Goal: Complete application form

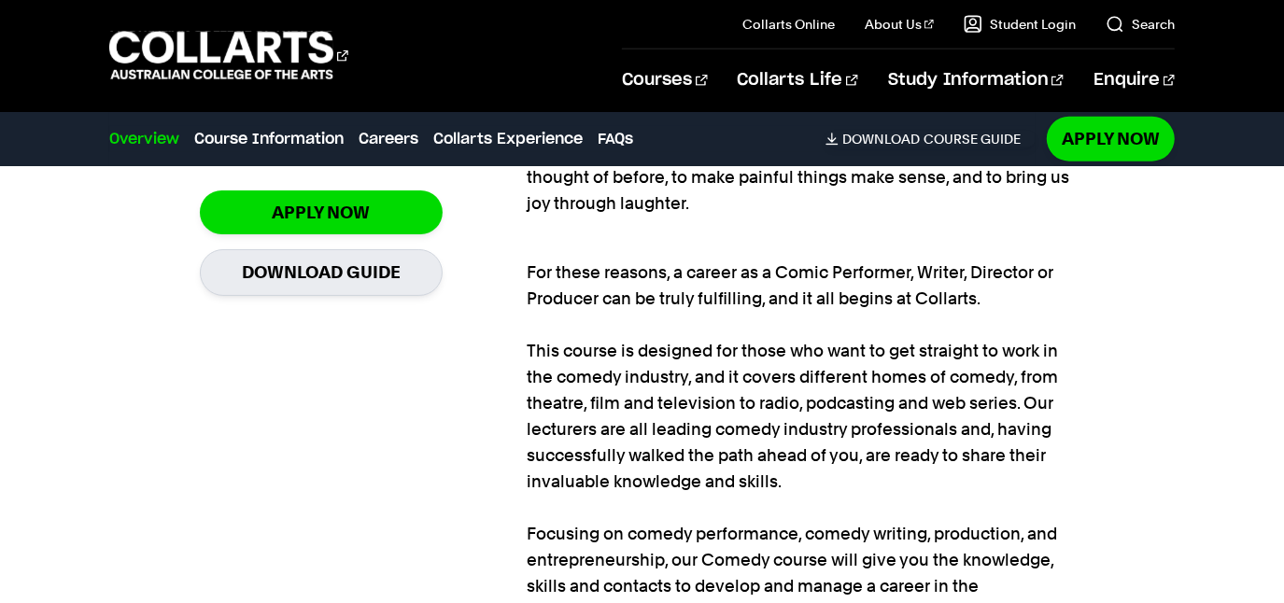
scroll to position [1358, 0]
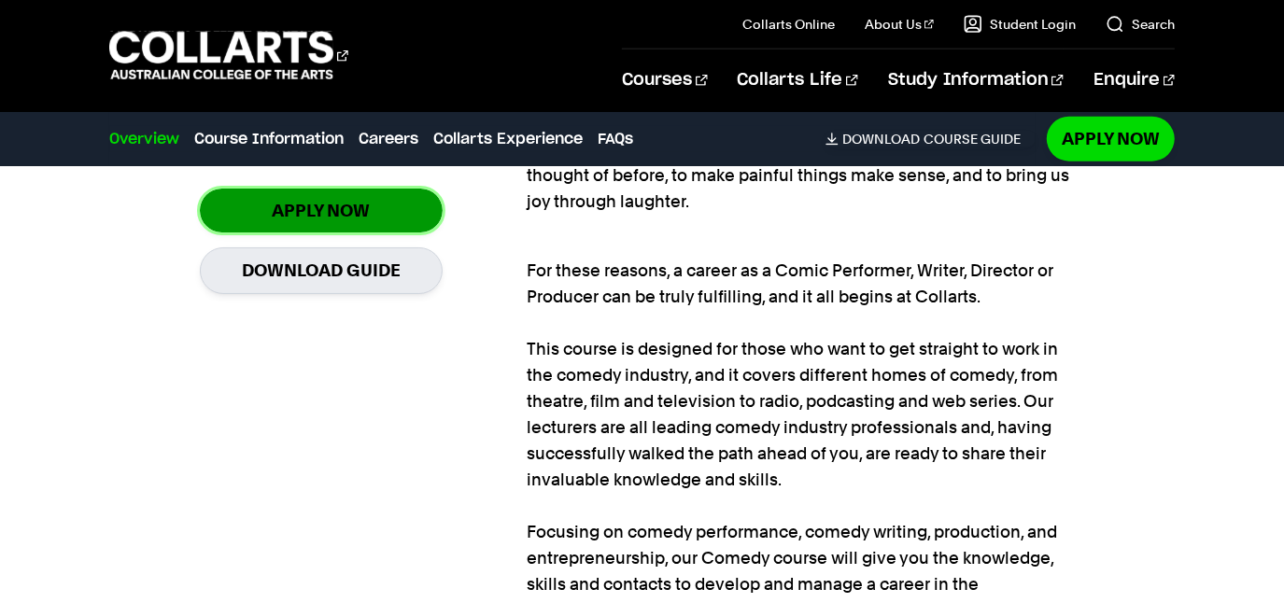
click at [349, 207] on link "Apply Now" at bounding box center [321, 211] width 243 height 44
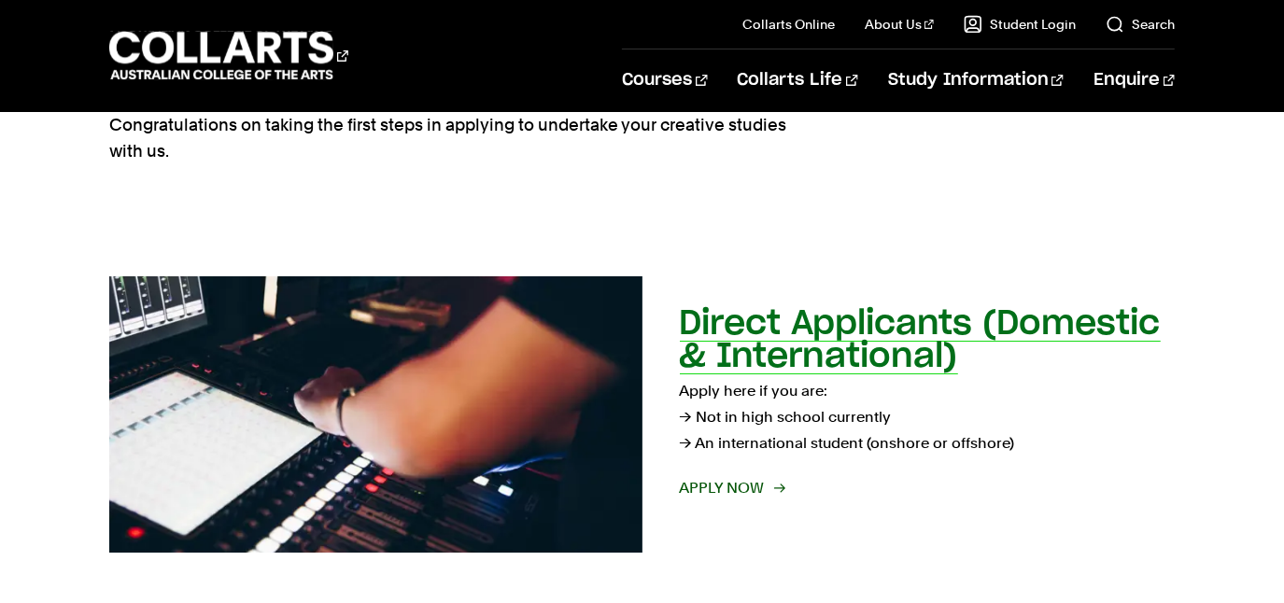
scroll to position [169, 0]
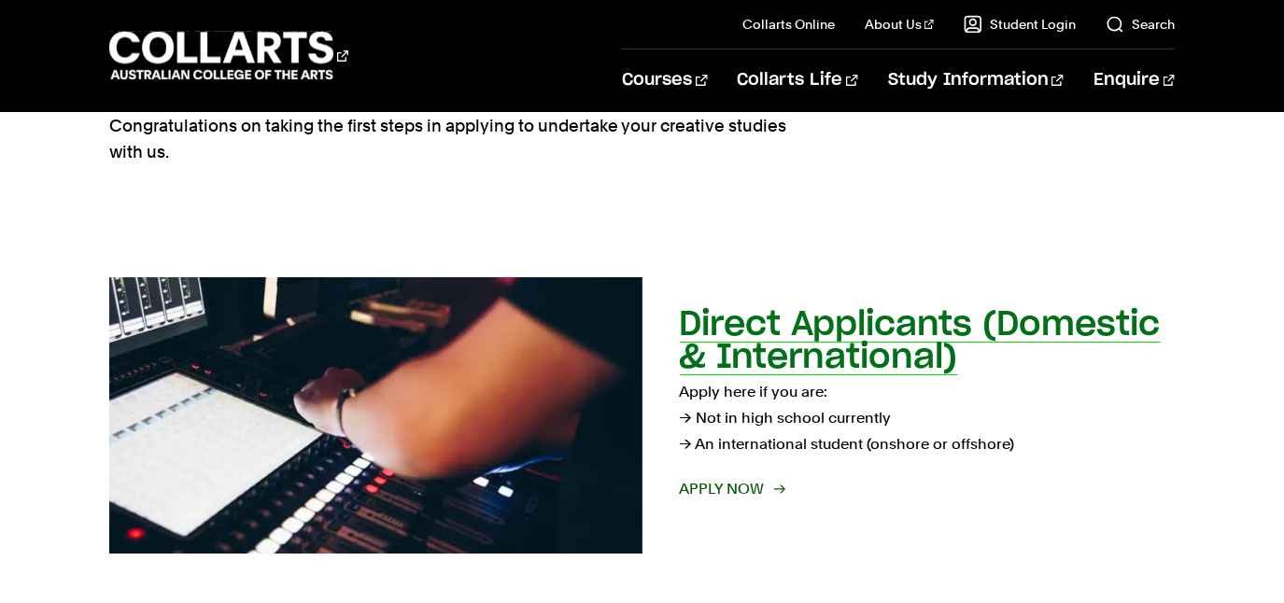
click at [717, 484] on span "Apply now" at bounding box center [732, 489] width 104 height 26
